Goal: Navigation & Orientation: Find specific page/section

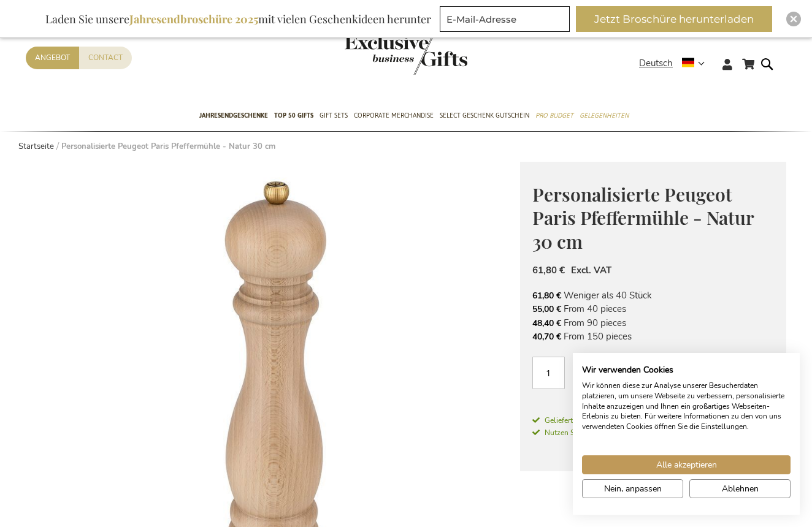
scroll to position [53, 0]
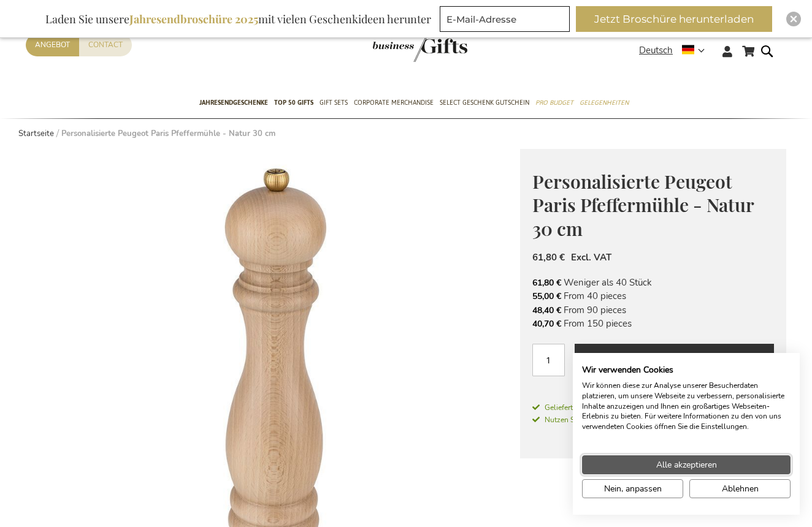
click at [674, 465] on span "Alle akzeptieren" at bounding box center [686, 465] width 61 height 13
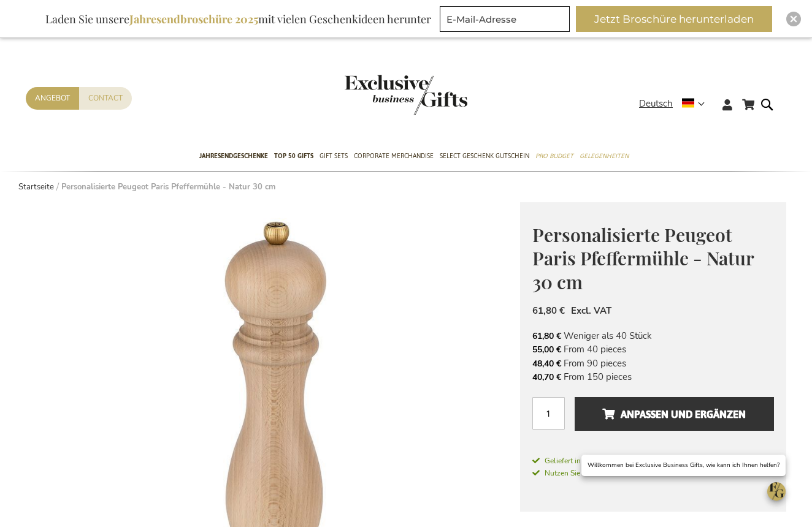
scroll to position [0, 0]
click at [34, 186] on link "Startseite" at bounding box center [36, 187] width 36 height 11
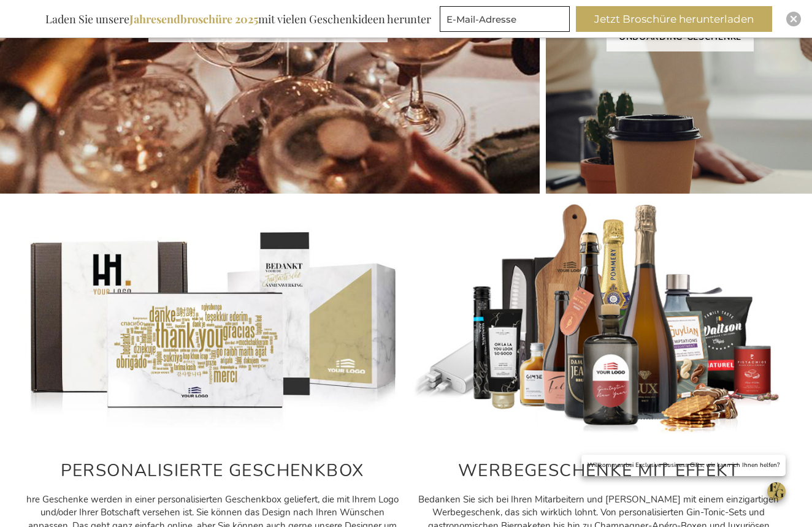
scroll to position [343, 1]
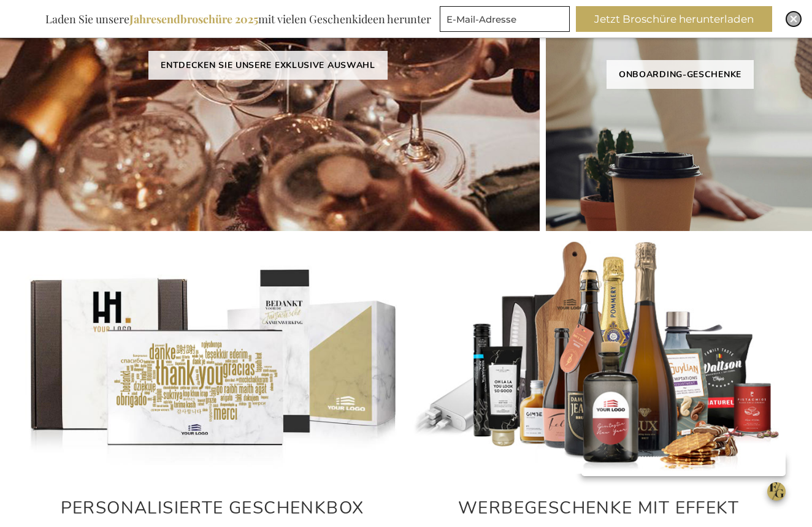
click at [793, 20] on img "Close" at bounding box center [793, 18] width 7 height 7
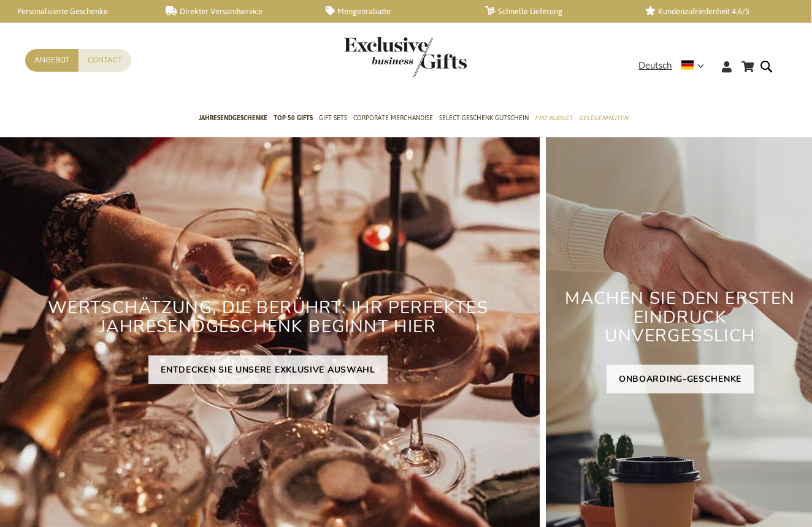
scroll to position [0, 1]
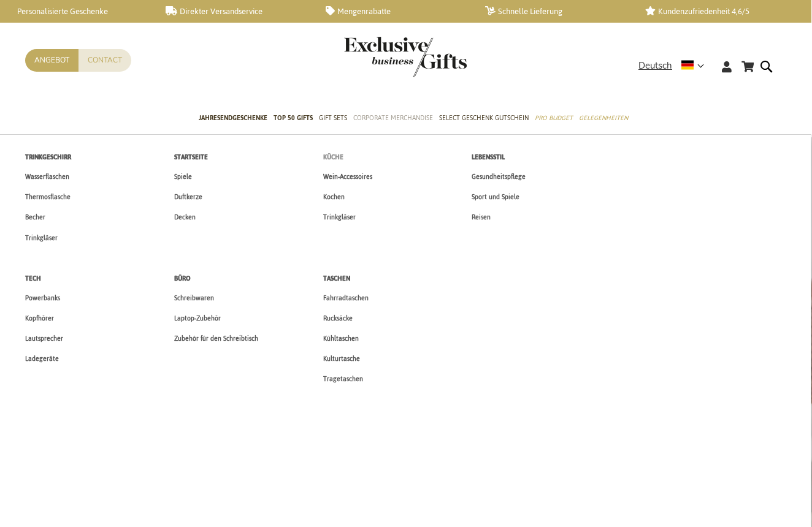
click at [334, 158] on span "Küche" at bounding box center [333, 157] width 20 height 13
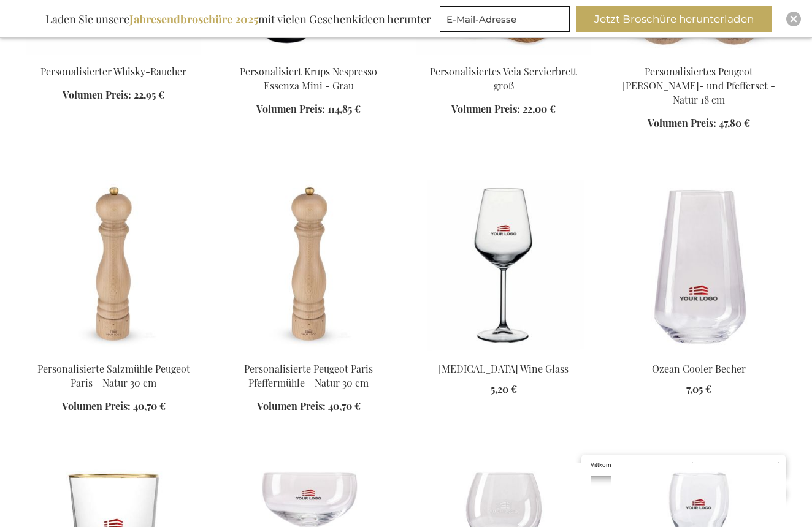
scroll to position [1501, 0]
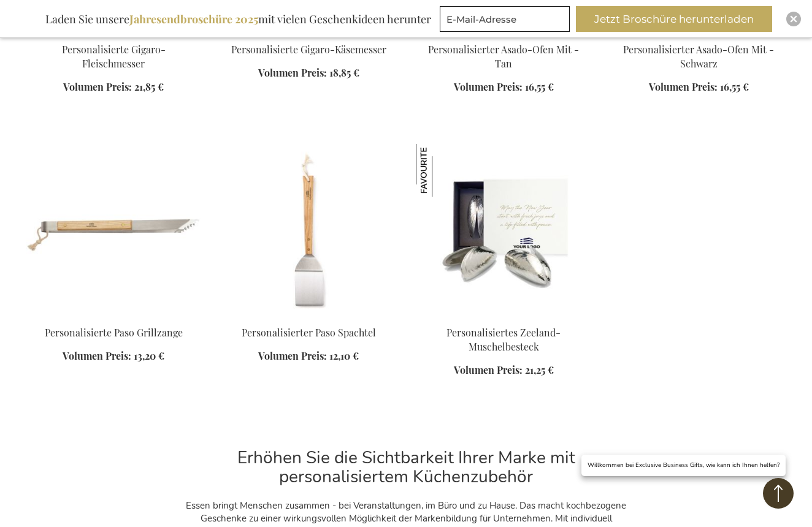
scroll to position [3221, 0]
